Goal: Task Accomplishment & Management: Complete application form

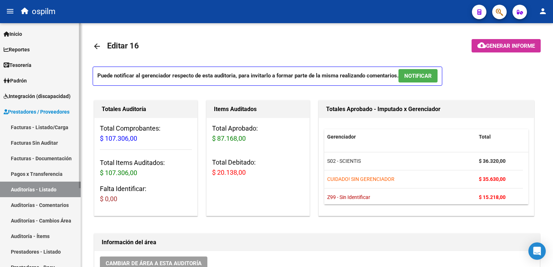
scroll to position [398, 0]
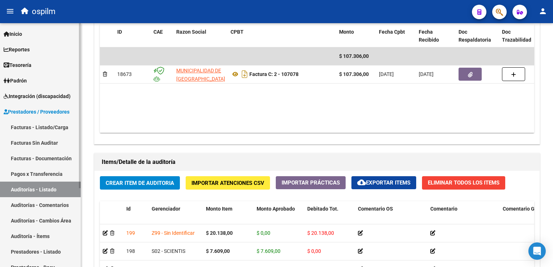
click at [35, 144] on link "Facturas Sin Auditar" at bounding box center [40, 143] width 81 height 16
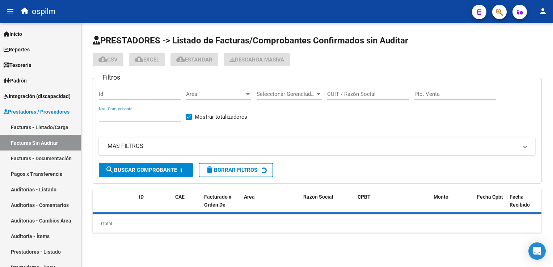
click at [133, 114] on input "Nro. Comprobante" at bounding box center [140, 116] width 82 height 7
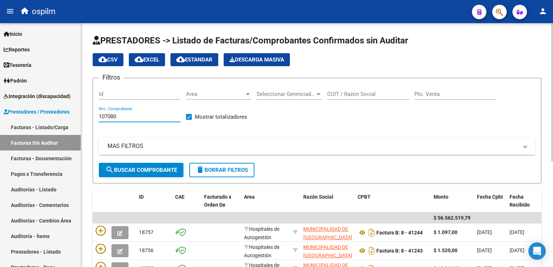
type input "107080"
click at [131, 169] on span "search Buscar Comprobante" at bounding box center [141, 170] width 72 height 7
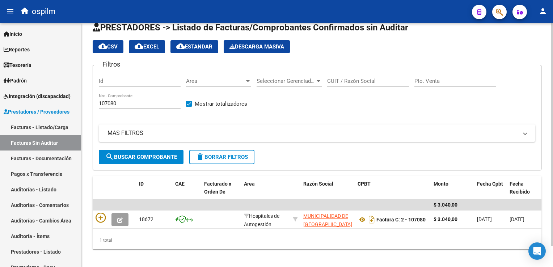
scroll to position [23, 0]
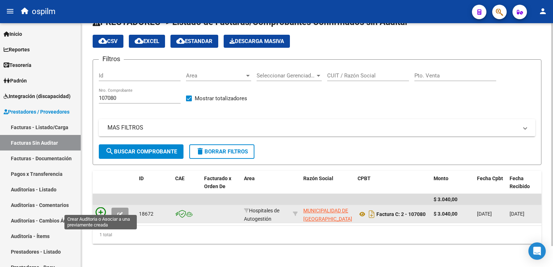
click at [101, 209] on icon at bounding box center [100, 212] width 10 height 10
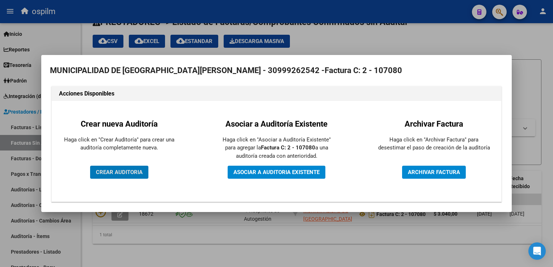
click at [112, 171] on span "CREAR AUDITORIA" at bounding box center [119, 172] width 47 height 7
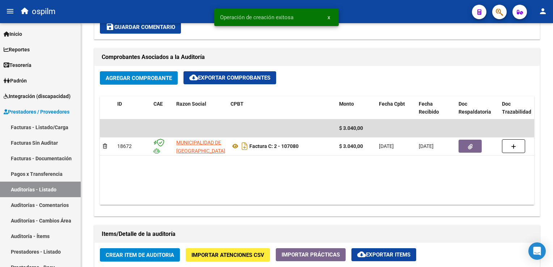
scroll to position [434, 0]
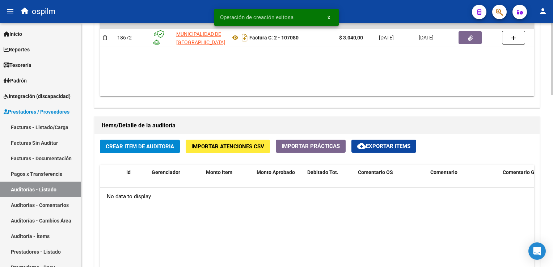
click at [147, 145] on span "Crear Item de Auditoria" at bounding box center [140, 146] width 68 height 7
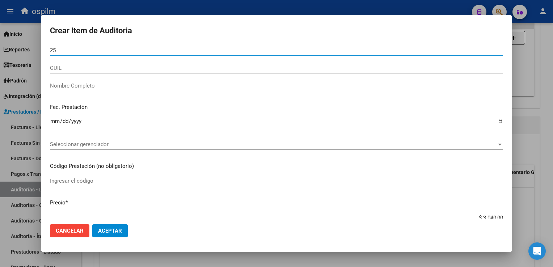
type input "2"
type input "21822853"
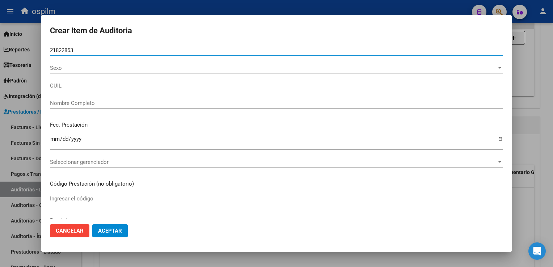
type input "20218228535"
type input "CASCO, [PERSON_NAME]"
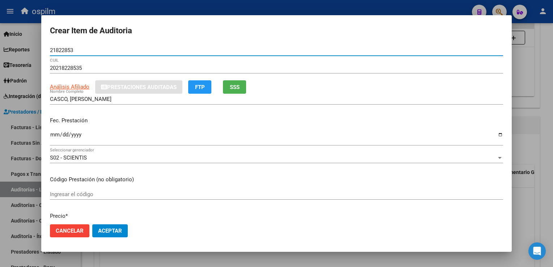
type input "21822853"
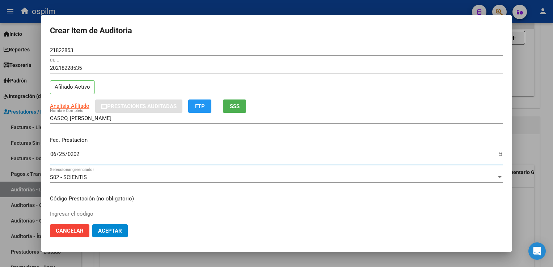
type input "[DATE]"
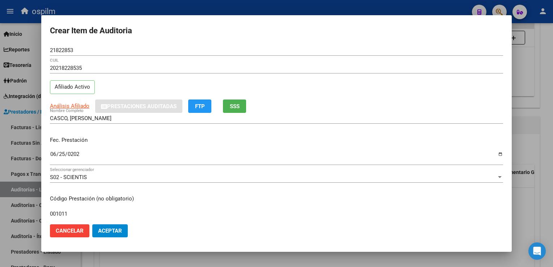
type input "001011"
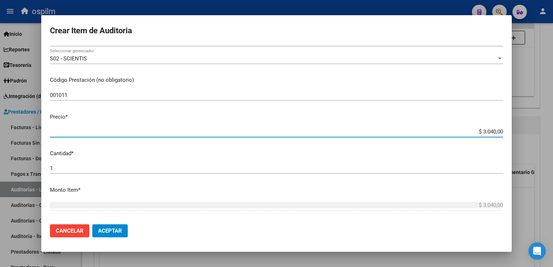
drag, startPoint x: 475, startPoint y: 131, endPoint x: 554, endPoint y: 158, distance: 83.3
click at [552, 158] on html "menu ospilm person Firma Express Inicio Instructivos Contacto OS Reportes Egres…" at bounding box center [276, 133] width 553 height 267
type input "$ 0,01"
type input "$ 0,15"
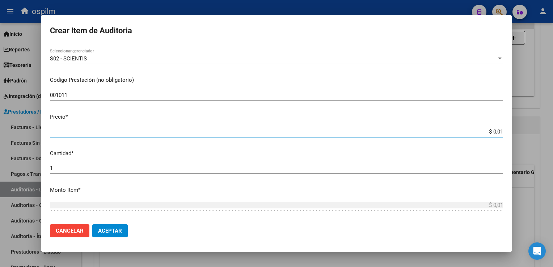
type input "$ 0,15"
type input "$ 1,52"
type input "$ 15,20"
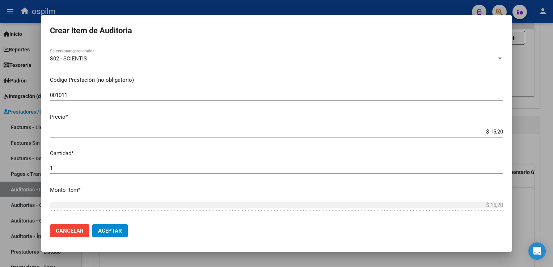
type input "$ 152,00"
type input "$ 1.520,00"
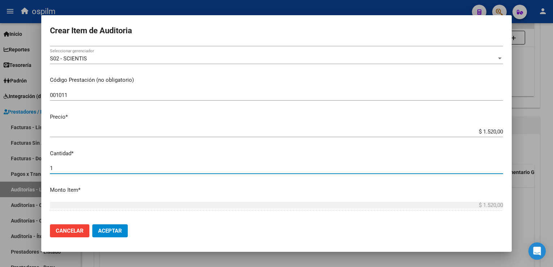
scroll to position [229, 0]
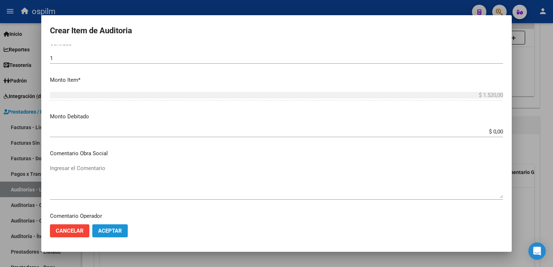
click at [109, 228] on span "Aceptar" at bounding box center [110, 231] width 24 height 7
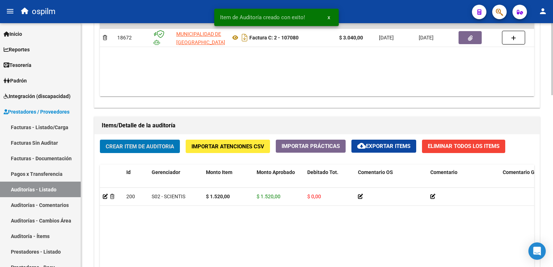
scroll to position [434, 0]
click at [148, 143] on span "Crear Item de Auditoria" at bounding box center [140, 146] width 68 height 7
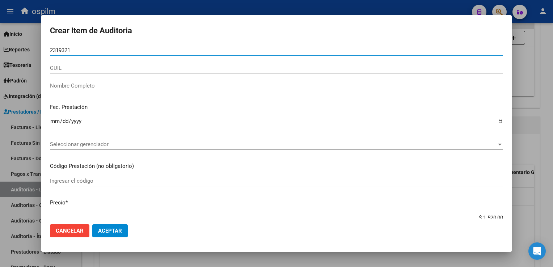
type input "23193218"
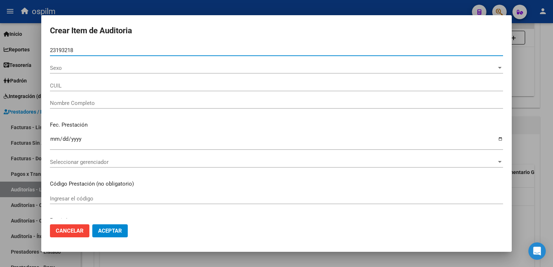
type input "27231932181"
type input "[PERSON_NAME][DATE] [PERSON_NAME]"
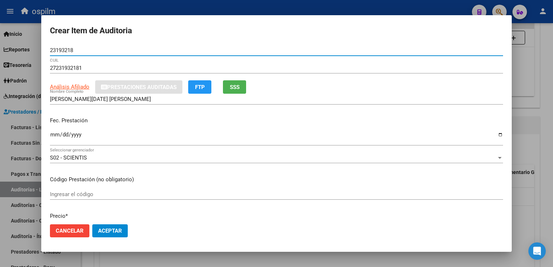
type input "23193218"
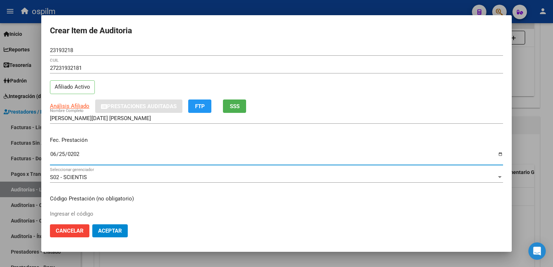
type input "[DATE]"
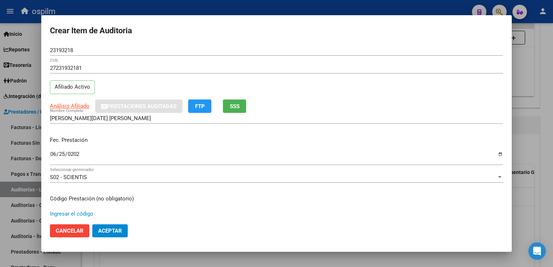
scroll to position [119, 0]
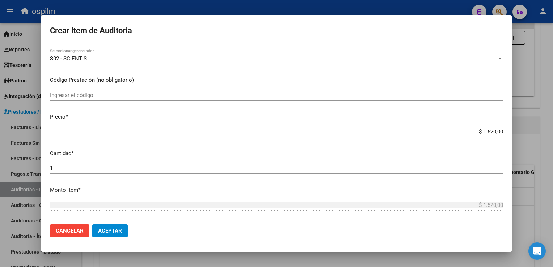
click at [110, 229] on span "Aceptar" at bounding box center [110, 231] width 24 height 7
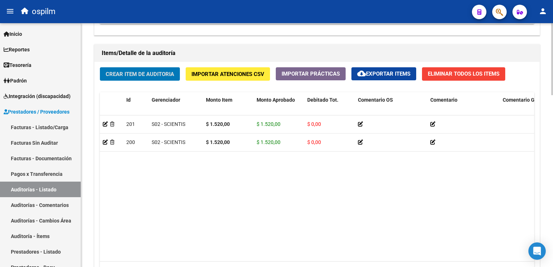
scroll to position [581, 0]
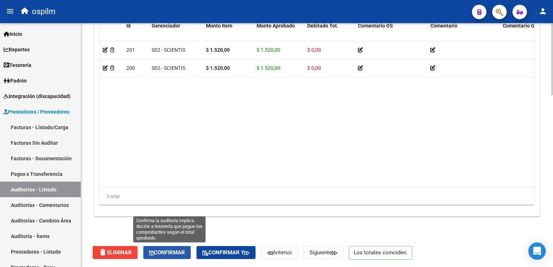
click at [166, 253] on span "Confirmar" at bounding box center [167, 252] width 36 height 7
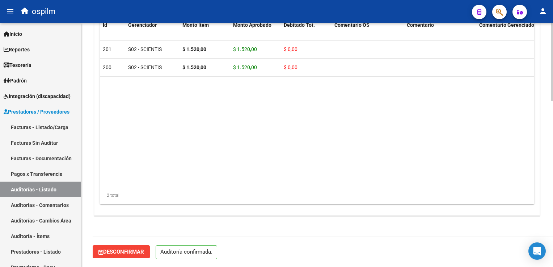
scroll to position [517, 0]
